Goal: Navigation & Orientation: Find specific page/section

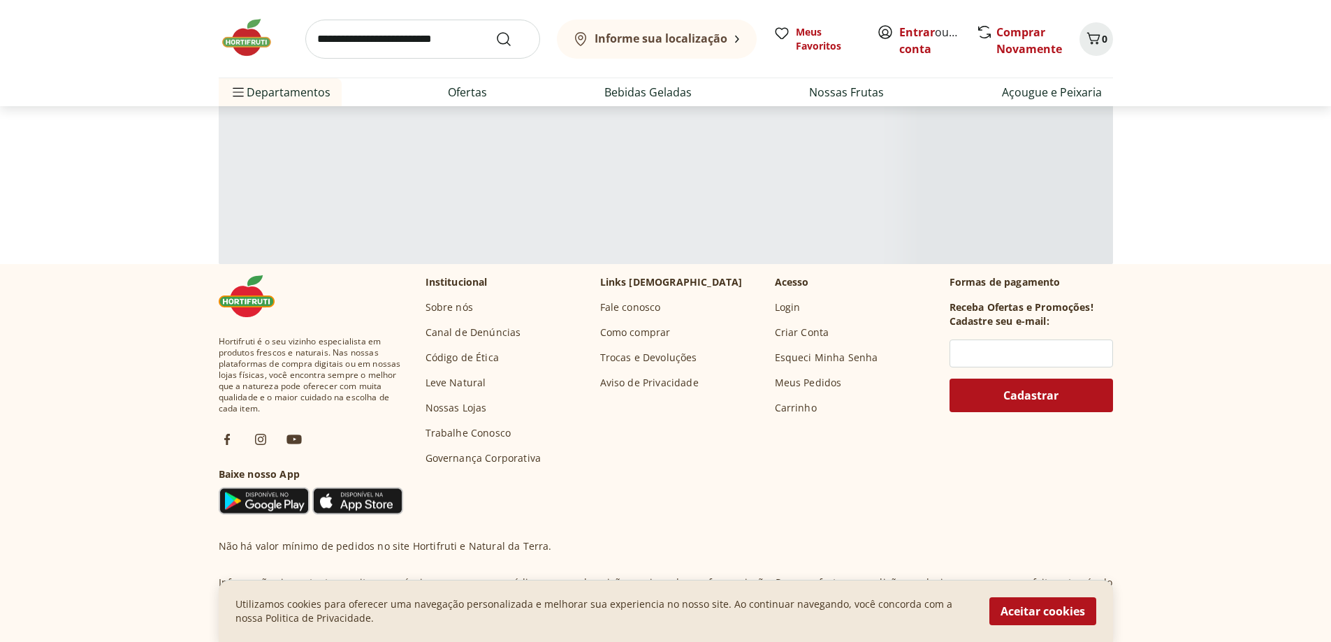
scroll to position [3686, 0]
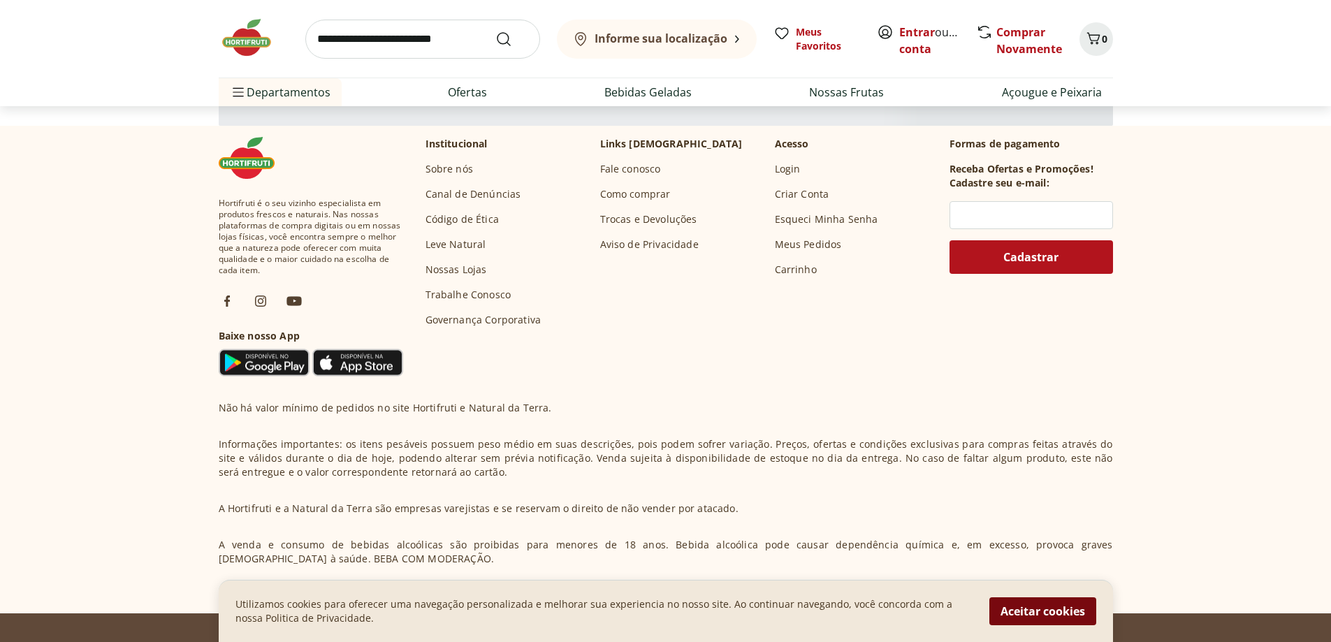
click at [1023, 617] on button "Aceitar cookies" at bounding box center [1042, 611] width 107 height 28
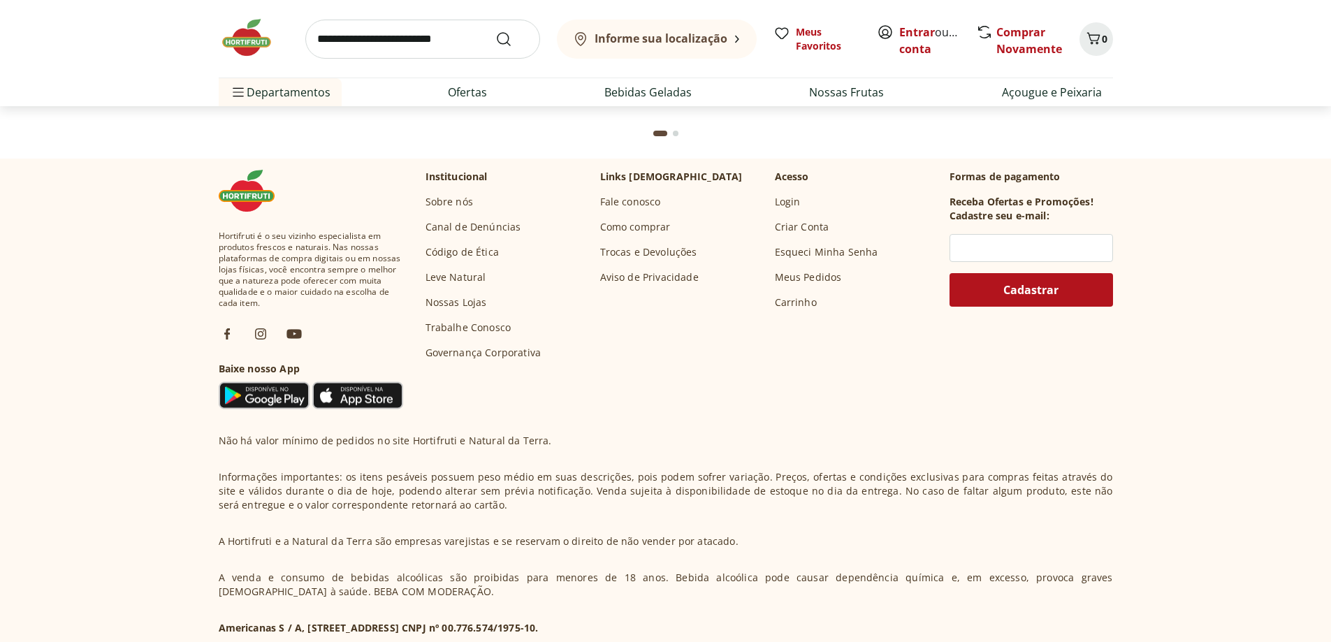
scroll to position [3680, 0]
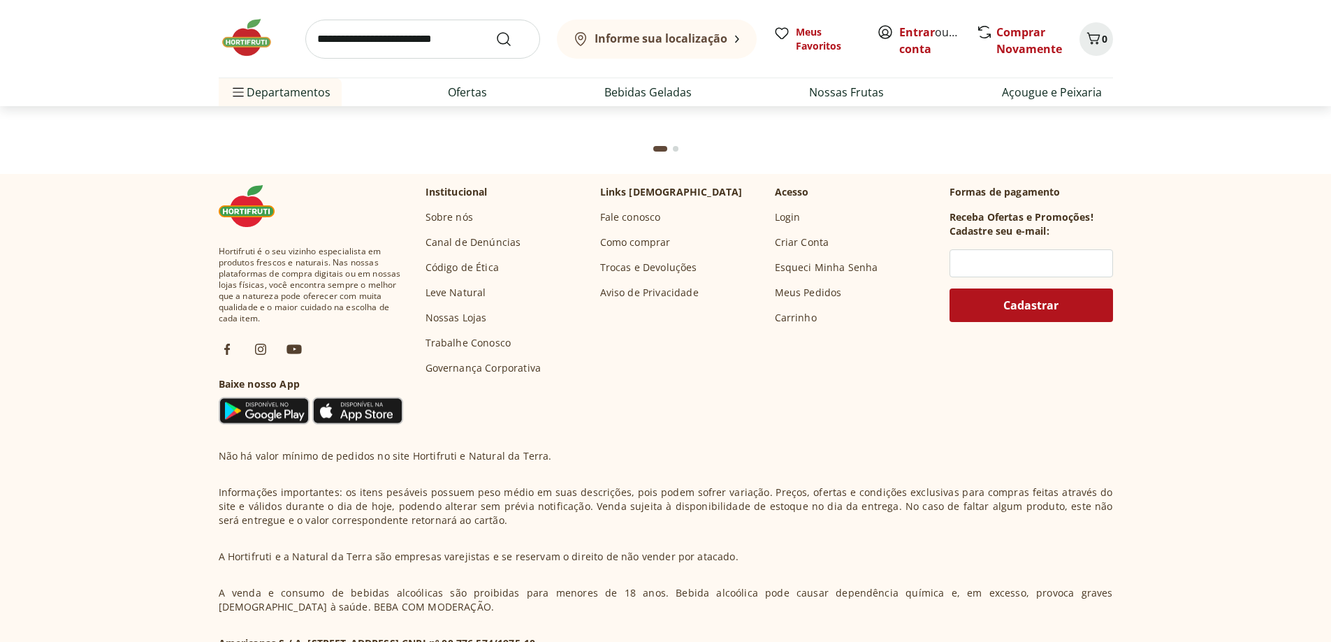
click at [635, 217] on link "Fale conosco" at bounding box center [630, 217] width 61 height 14
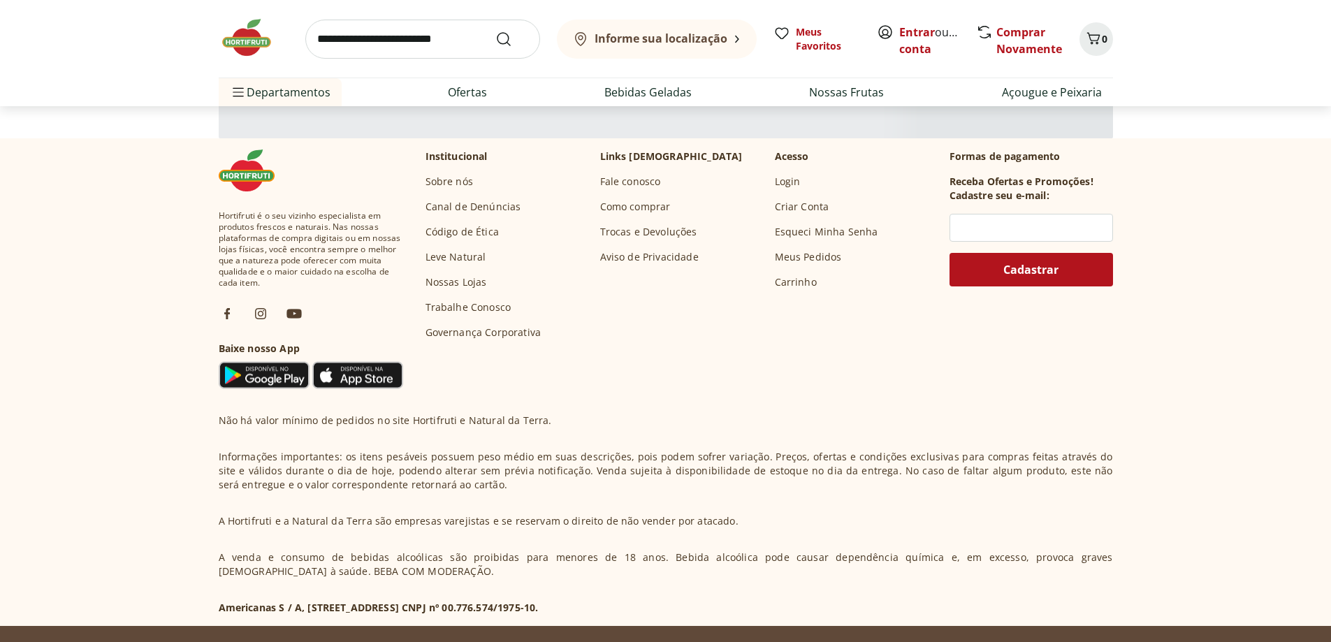
scroll to position [3674, 0]
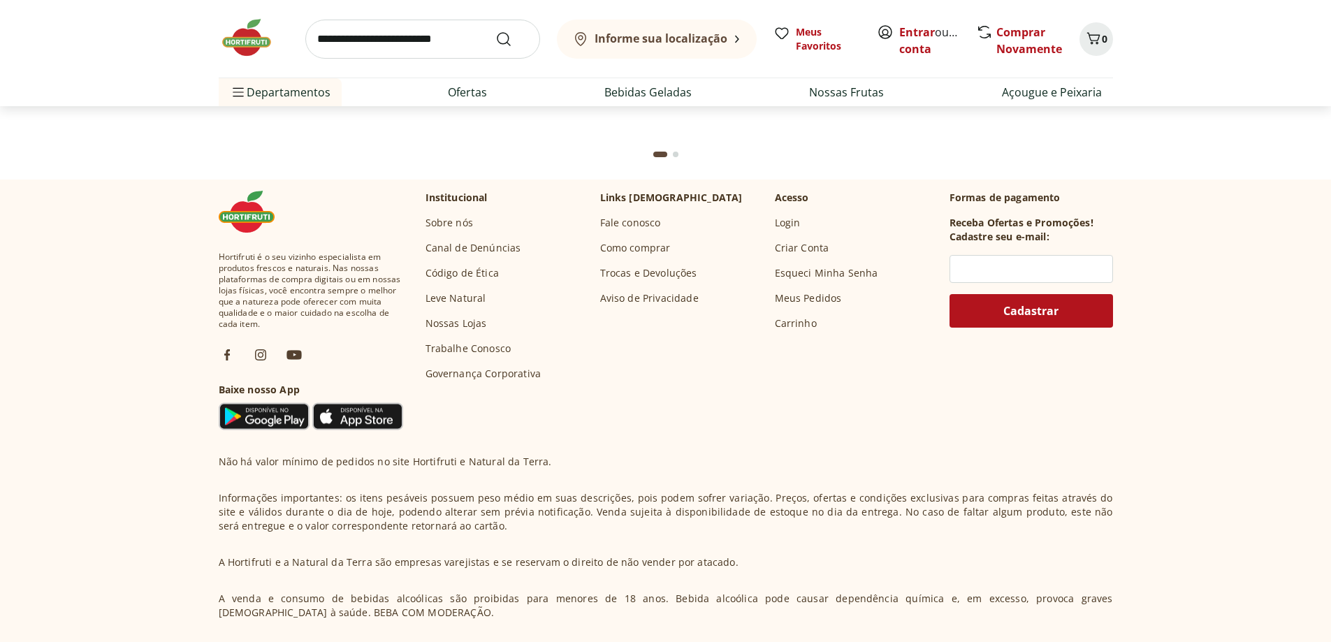
click at [458, 324] on link "Nossas Lojas" at bounding box center [455, 323] width 61 height 14
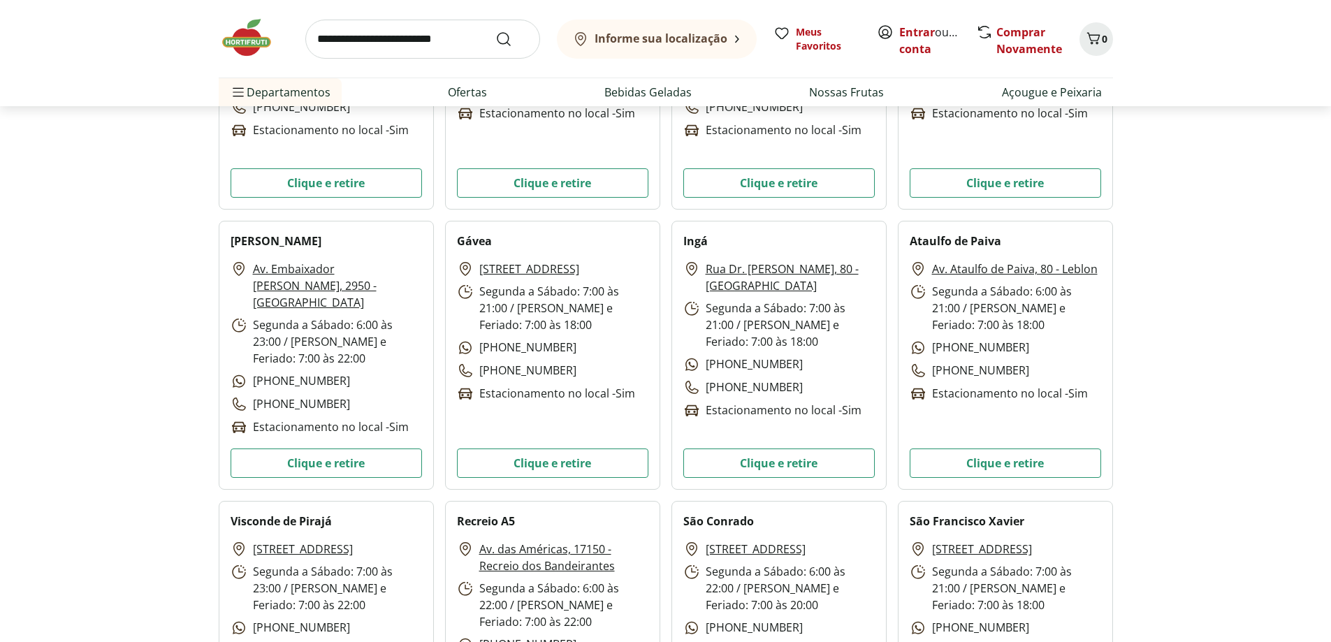
scroll to position [2165, 0]
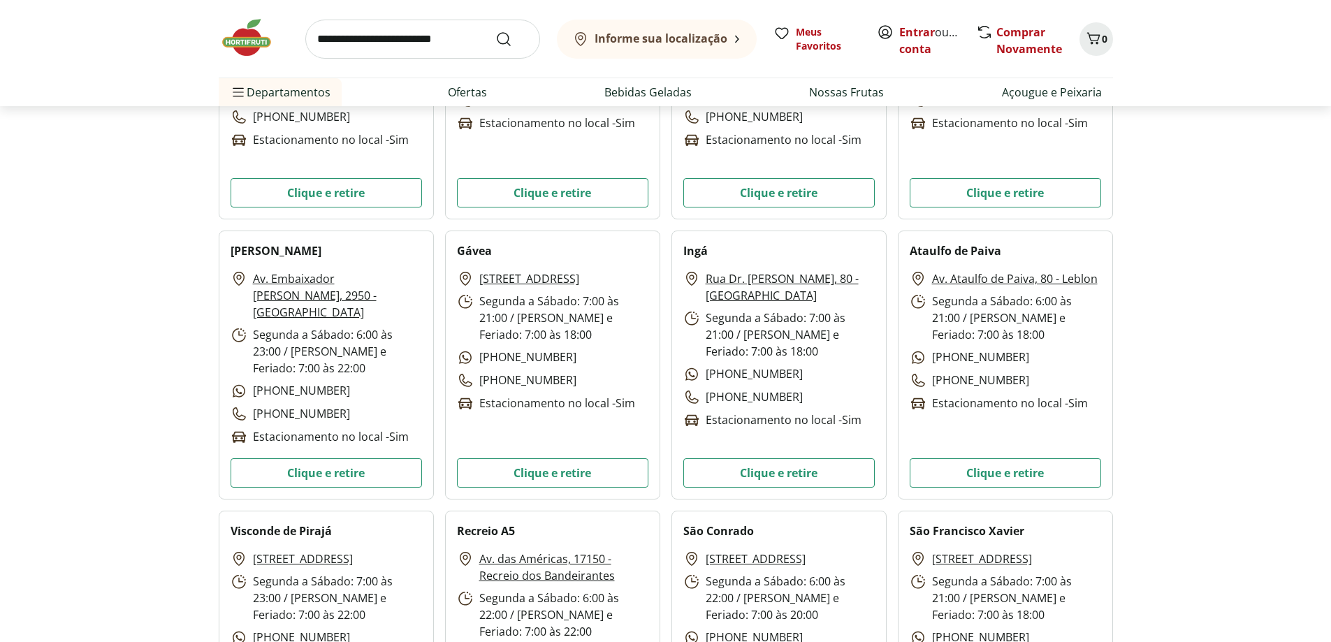
drag, startPoint x: 433, startPoint y: 300, endPoint x: 597, endPoint y: 662, distance: 397.9
drag, startPoint x: 597, startPoint y: 662, endPoint x: 448, endPoint y: 517, distance: 207.9
click at [448, 517] on div "Recreio A5 Av. das Américas, 17150 - Recreio dos Bandeirantes Segunda a Sábado:…" at bounding box center [552, 645] width 215 height 269
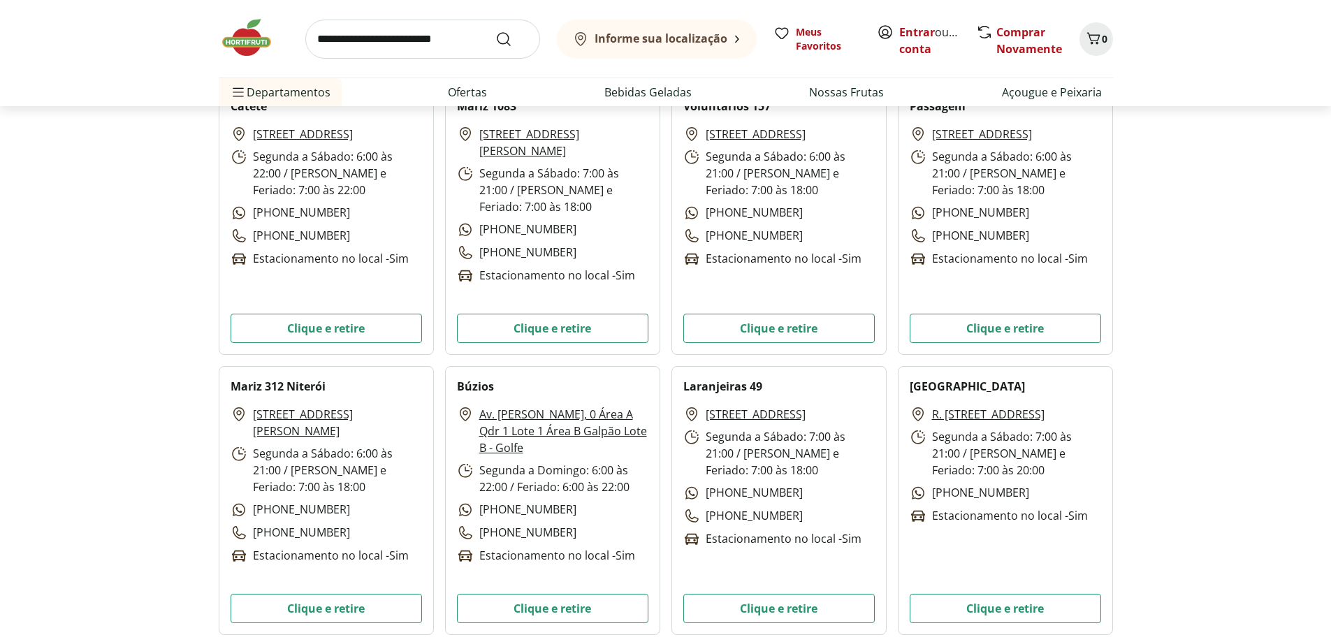
scroll to position [3702, 0]
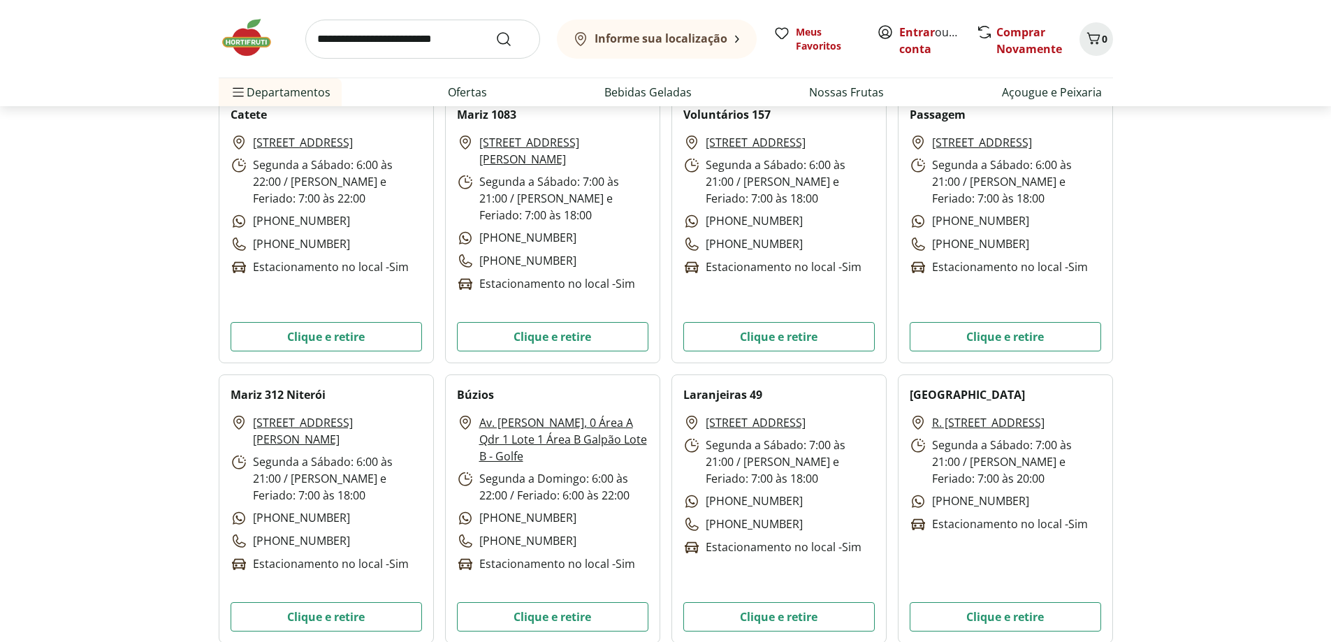
drag, startPoint x: 532, startPoint y: 442, endPoint x: 154, endPoint y: 337, distance: 391.7
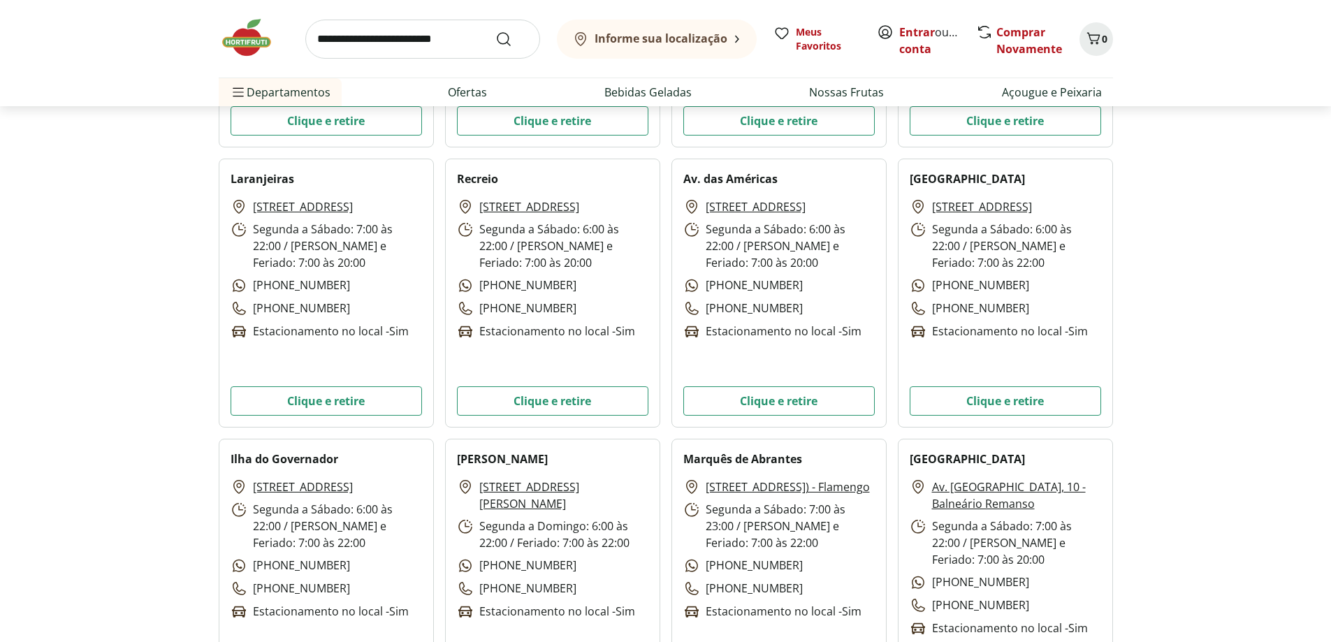
scroll to position [1607, 0]
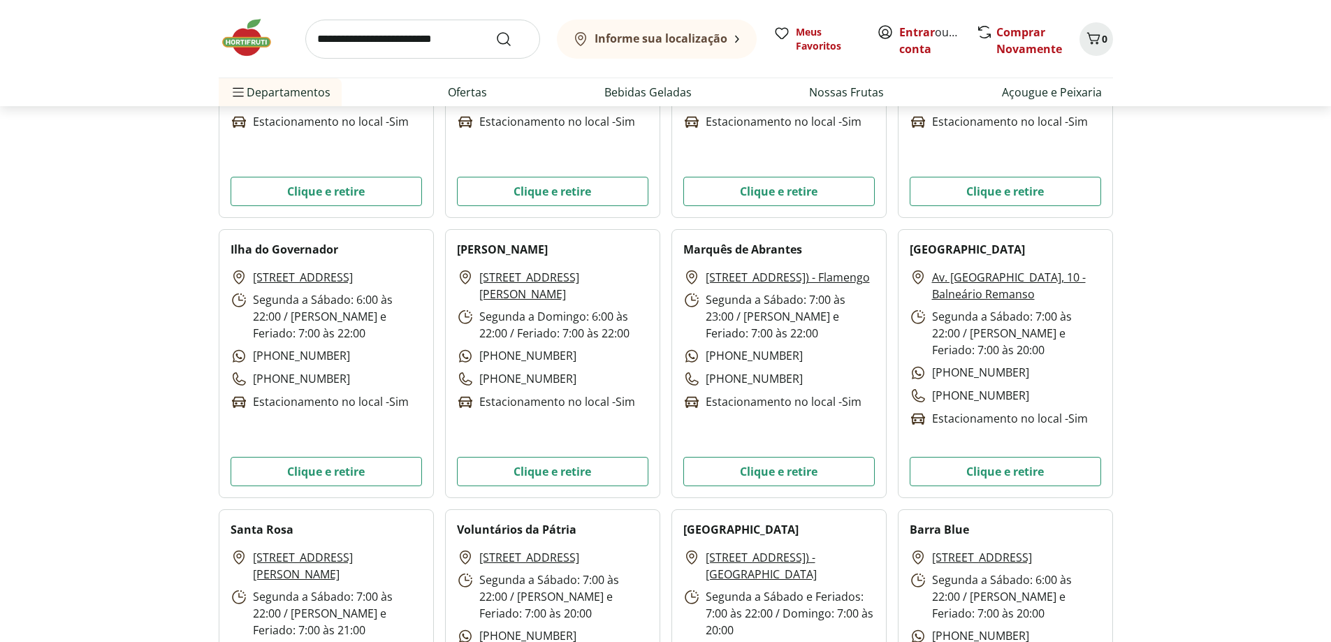
click at [747, 285] on link "Rua Marques de Abrantes, 192 (BLC 1, Loja A) - Flamengo" at bounding box center [787, 277] width 164 height 17
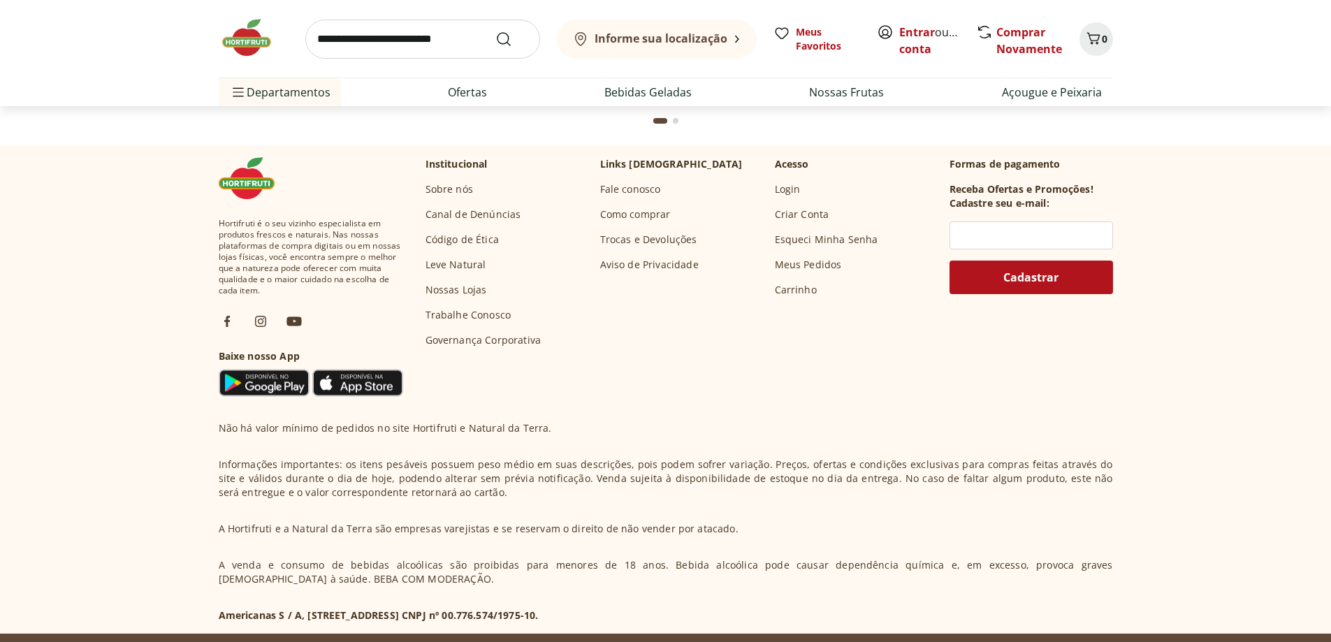
click at [629, 189] on link "Fale conosco" at bounding box center [630, 189] width 61 height 14
